Goal: Find specific page/section: Find specific page/section

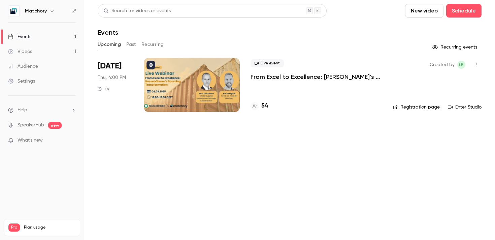
click at [189, 95] on div at bounding box center [192, 85] width 96 height 54
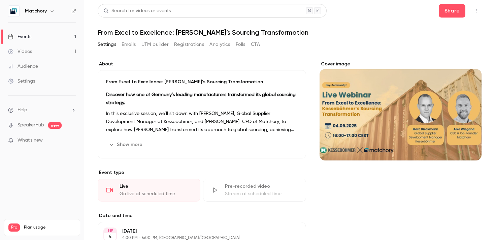
click at [188, 45] on button "Registrations" at bounding box center [189, 44] width 30 height 11
